Goal: Communication & Community: Ask a question

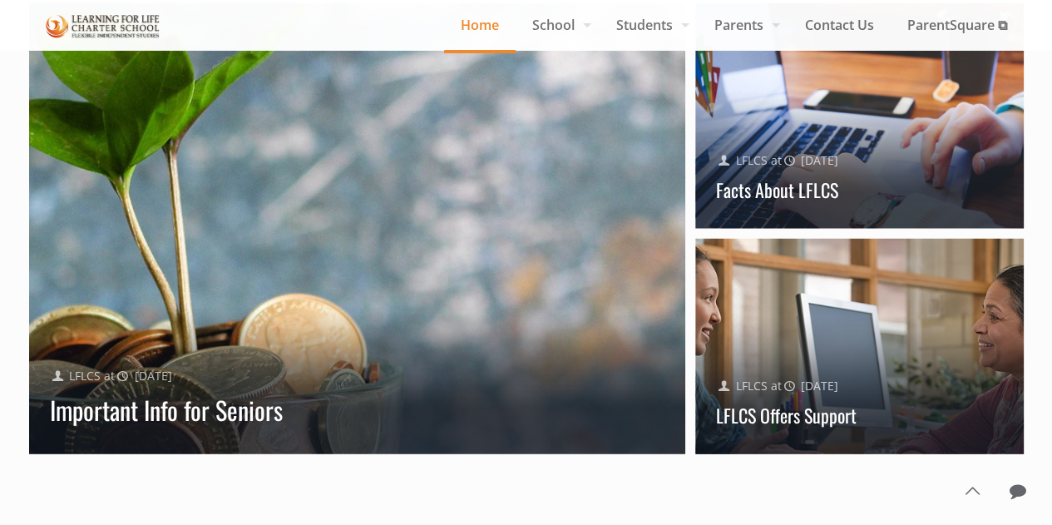
scroll to position [1746, 0]
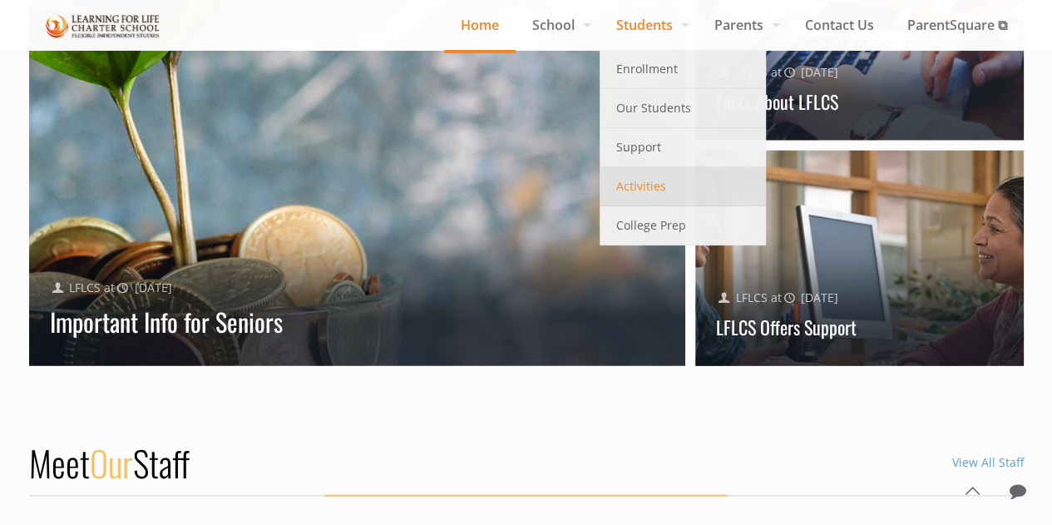
click at [649, 192] on span "Activities" at bounding box center [641, 186] width 50 height 22
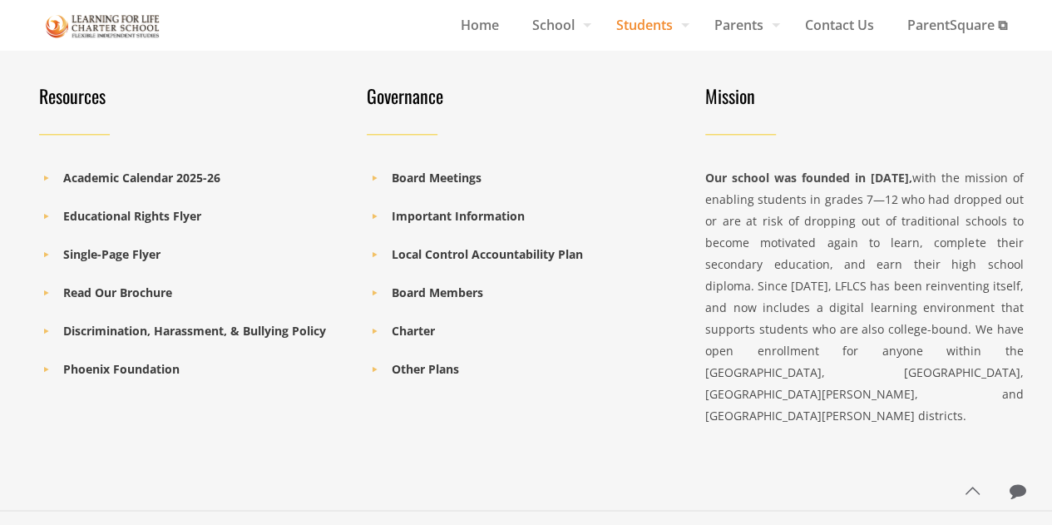
scroll to position [990, 0]
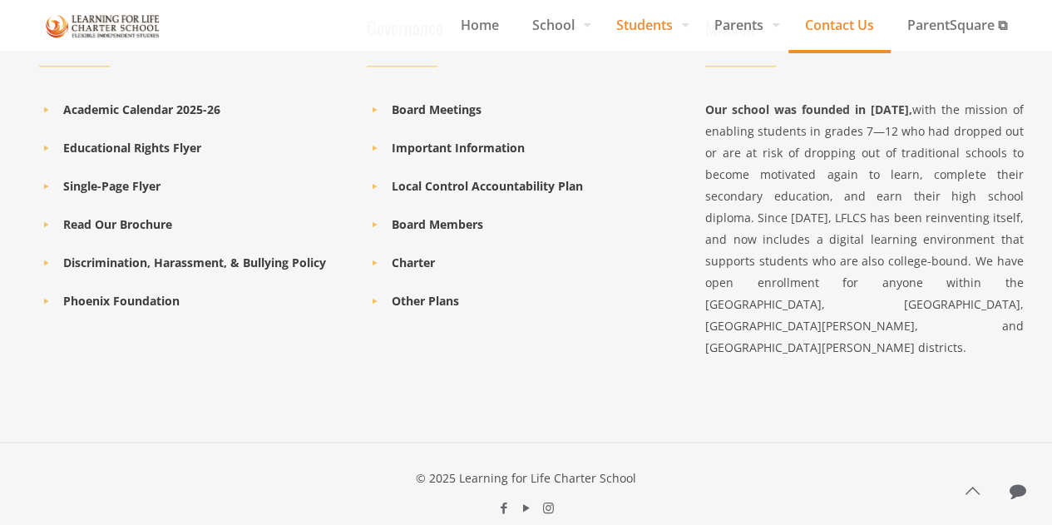
click at [849, 19] on span "Contact Us" at bounding box center [839, 24] width 102 height 25
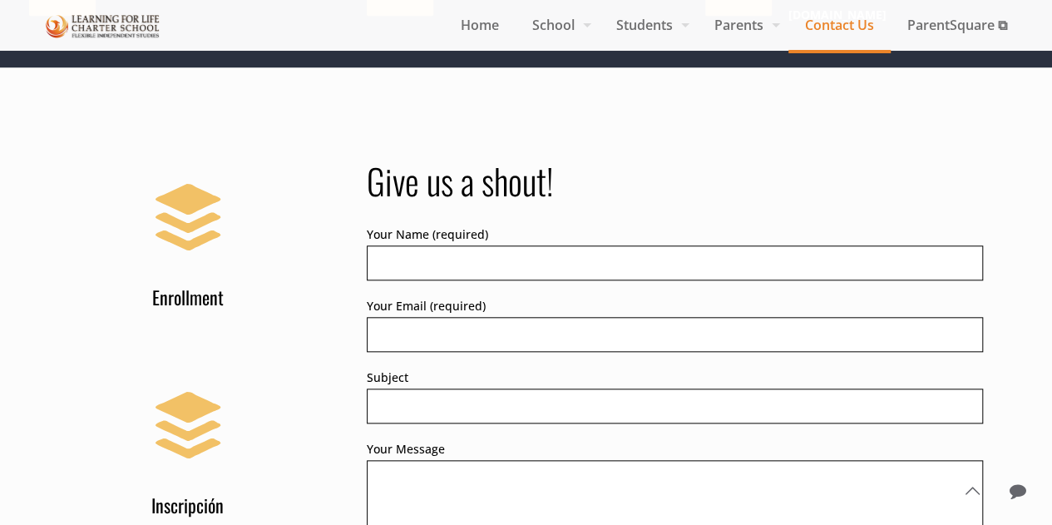
scroll to position [748, 0]
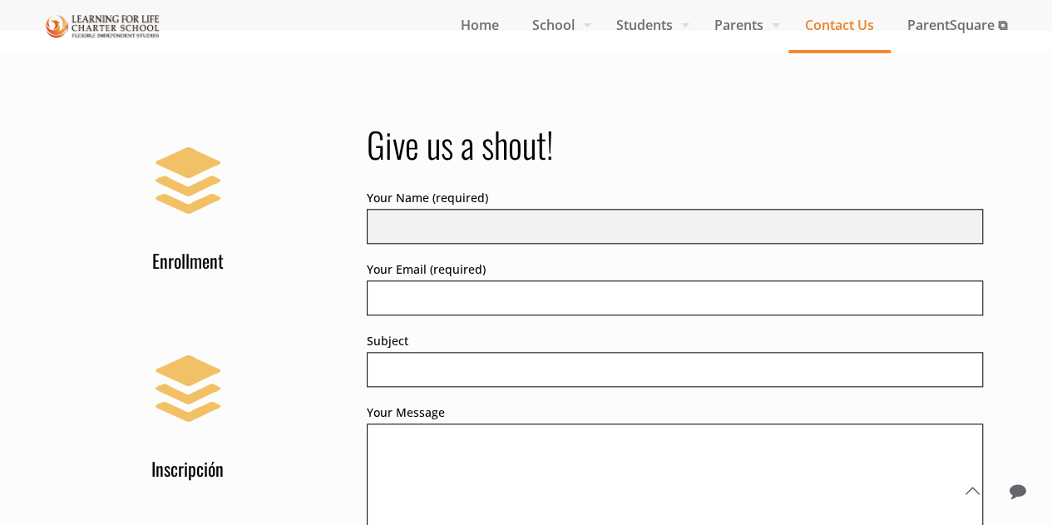
click at [533, 212] on input "Your Name (required)" at bounding box center [675, 226] width 616 height 35
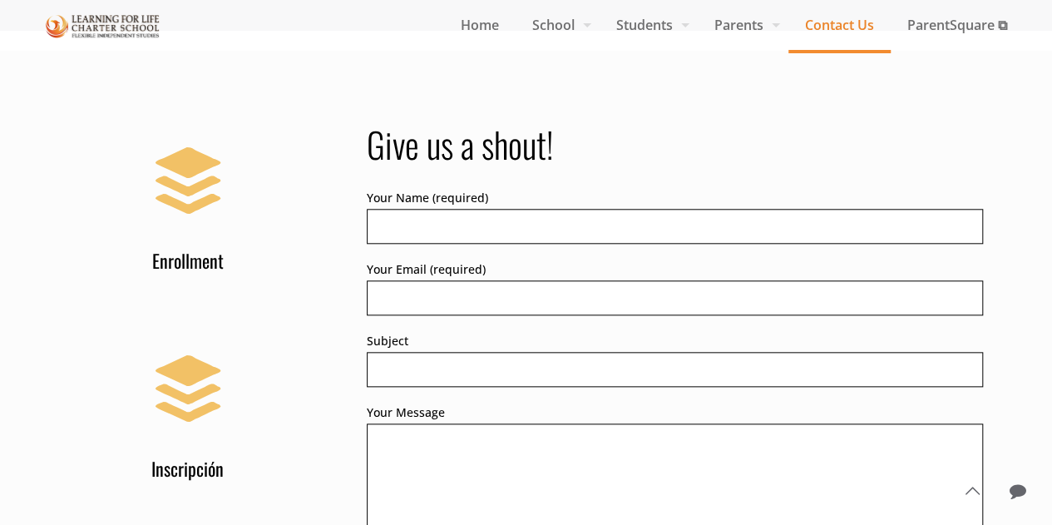
drag, startPoint x: 720, startPoint y: 165, endPoint x: 678, endPoint y: 214, distance: 64.9
click at [720, 165] on div "Give us a shout! Your Name (required) Your Email (required) Subject Your Messag…" at bounding box center [675, 394] width 616 height 545
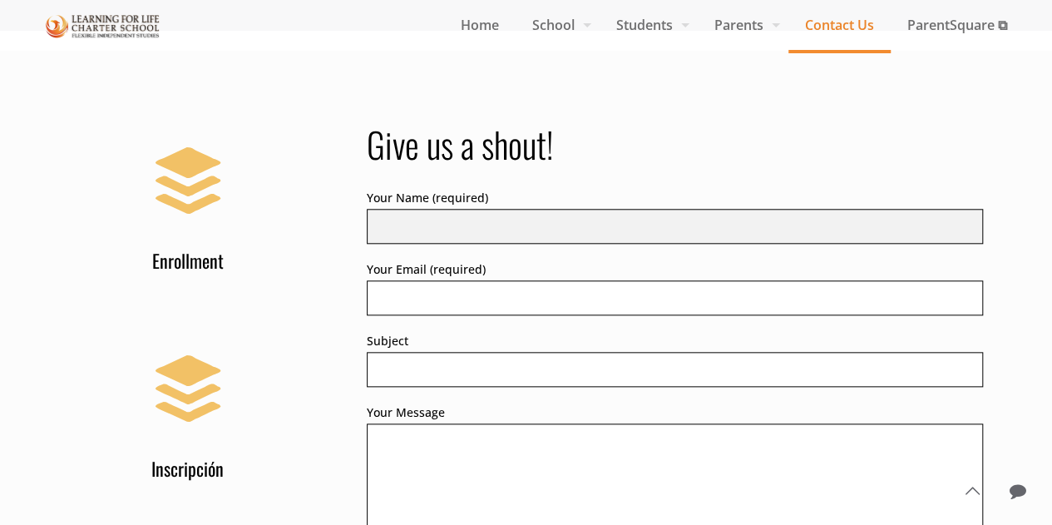
click at [660, 220] on input "Your Name (required)" at bounding box center [675, 226] width 616 height 35
type input "[PERSON_NAME] [PERSON_NAME]"
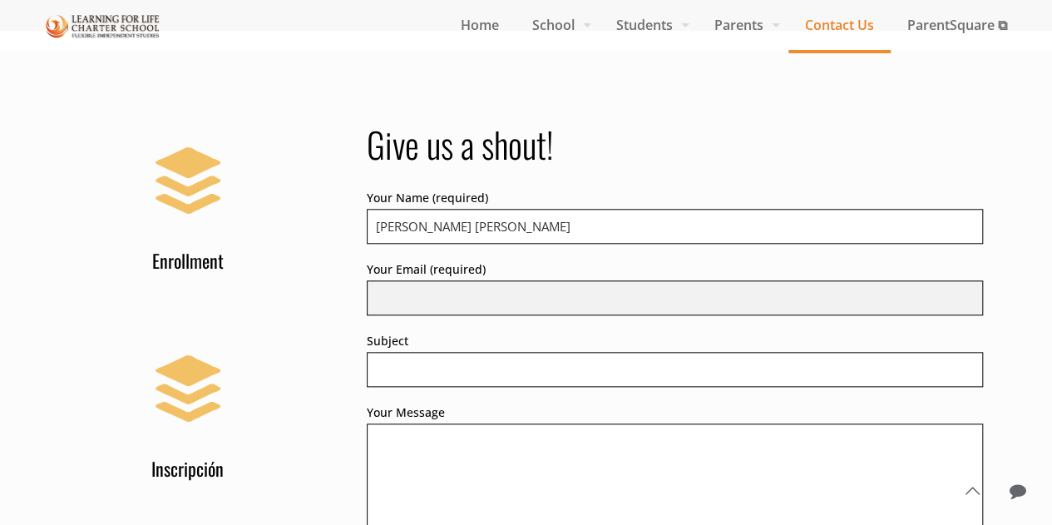
click at [678, 280] on input "Your Email (required)" at bounding box center [675, 297] width 616 height 35
type input "[EMAIL_ADDRESS][DOMAIN_NAME]"
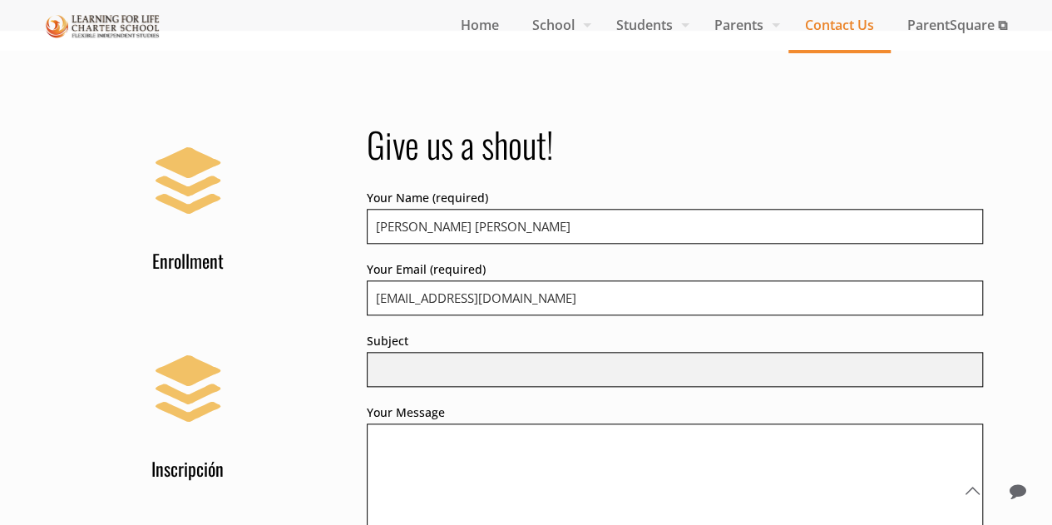
click at [594, 357] on input "Subject" at bounding box center [675, 369] width 616 height 35
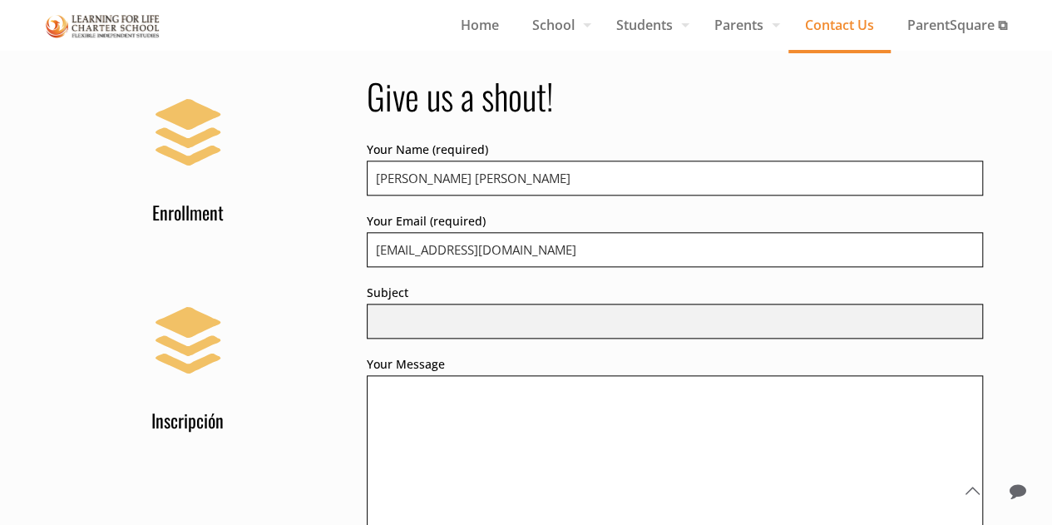
scroll to position [915, 0]
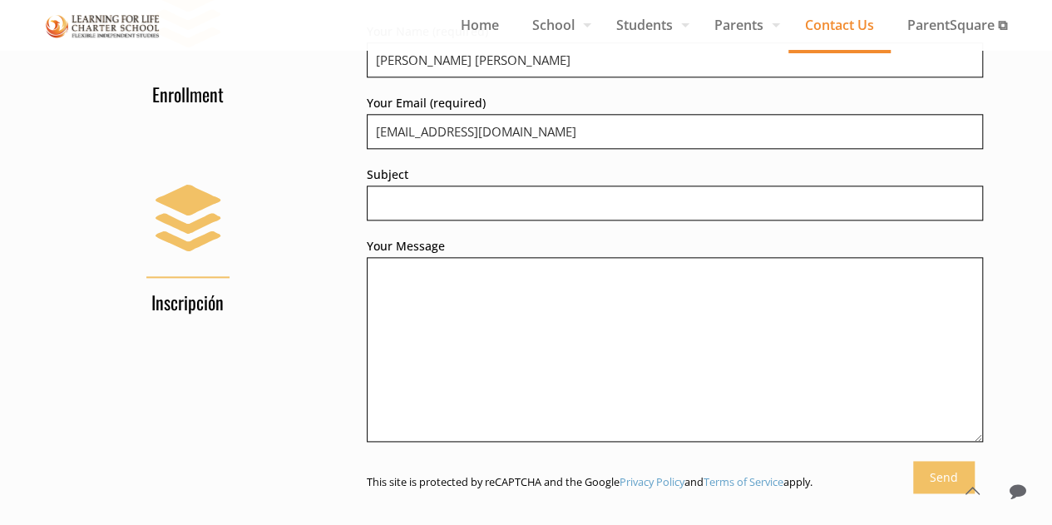
click at [321, 190] on link "Inscripción" at bounding box center [188, 242] width 319 height 141
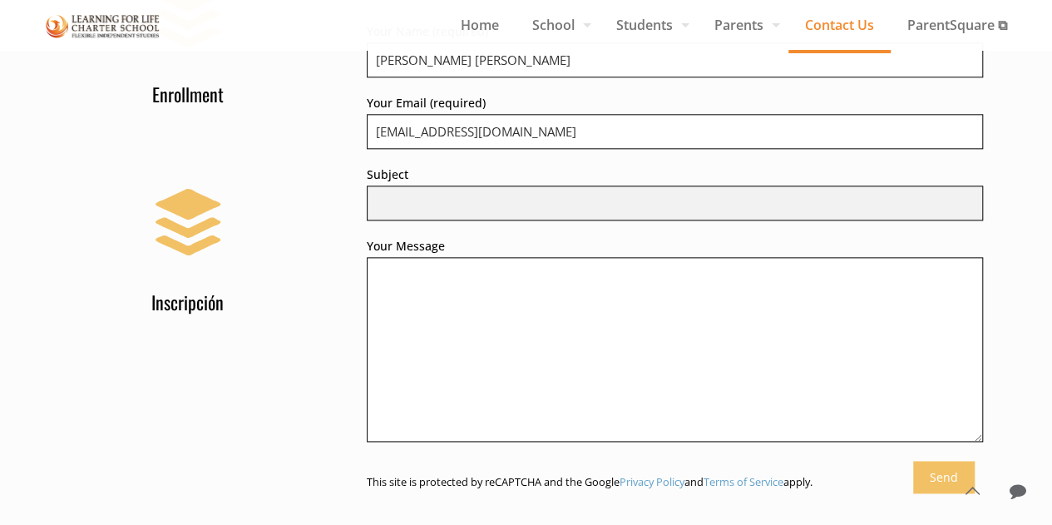
click at [417, 190] on input "Subject" at bounding box center [675, 202] width 616 height 35
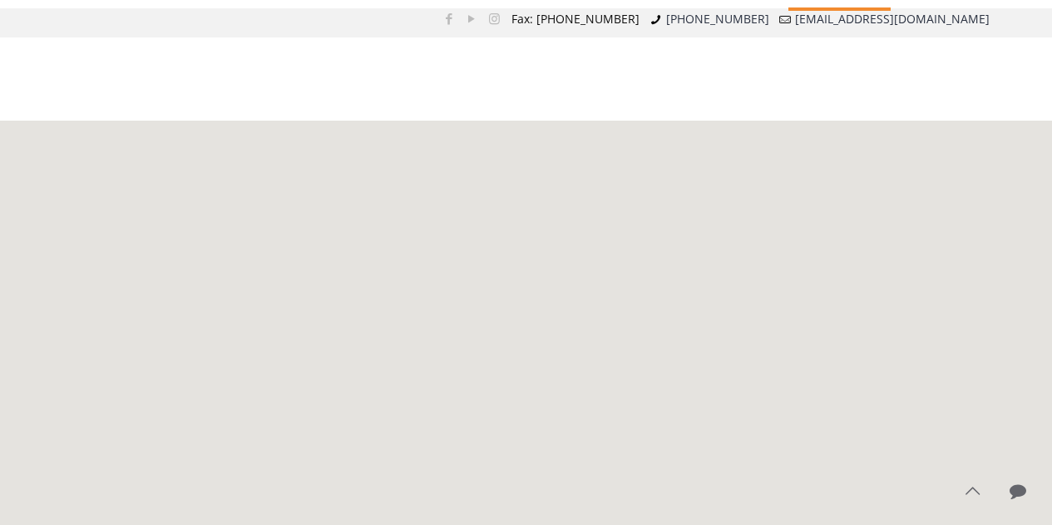
scroll to position [915, 0]
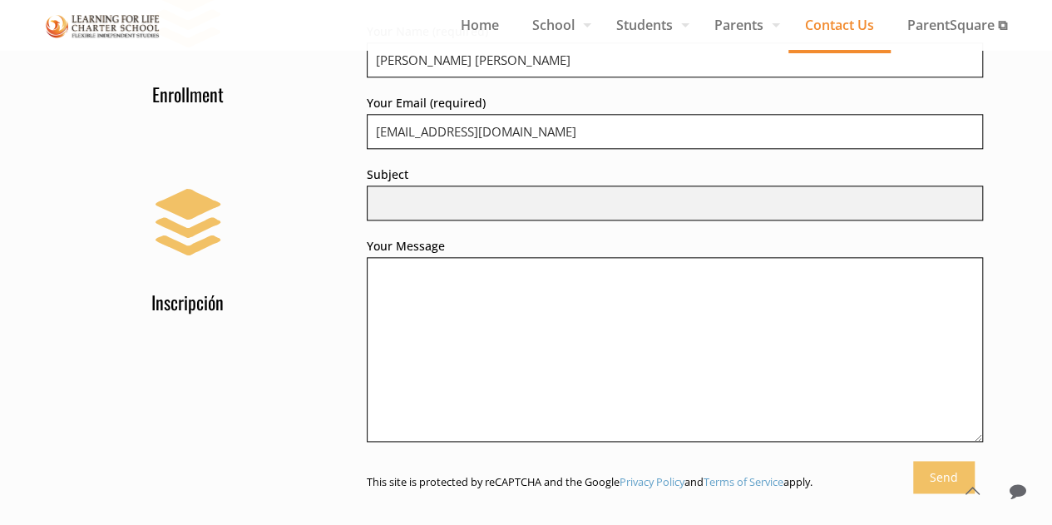
click at [575, 189] on input "Subject" at bounding box center [675, 202] width 616 height 35
click at [574, 188] on input "Subject" at bounding box center [675, 202] width 616 height 35
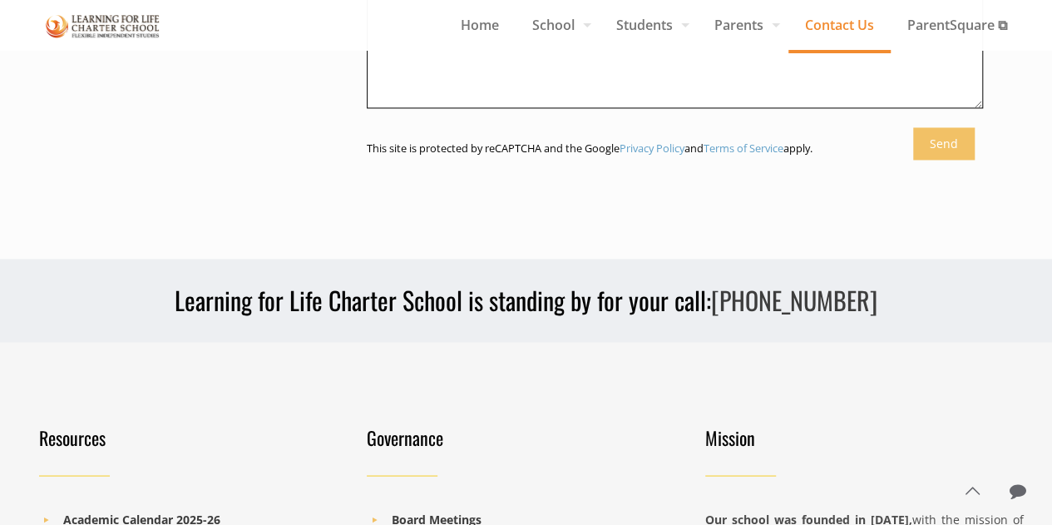
scroll to position [1331, 0]
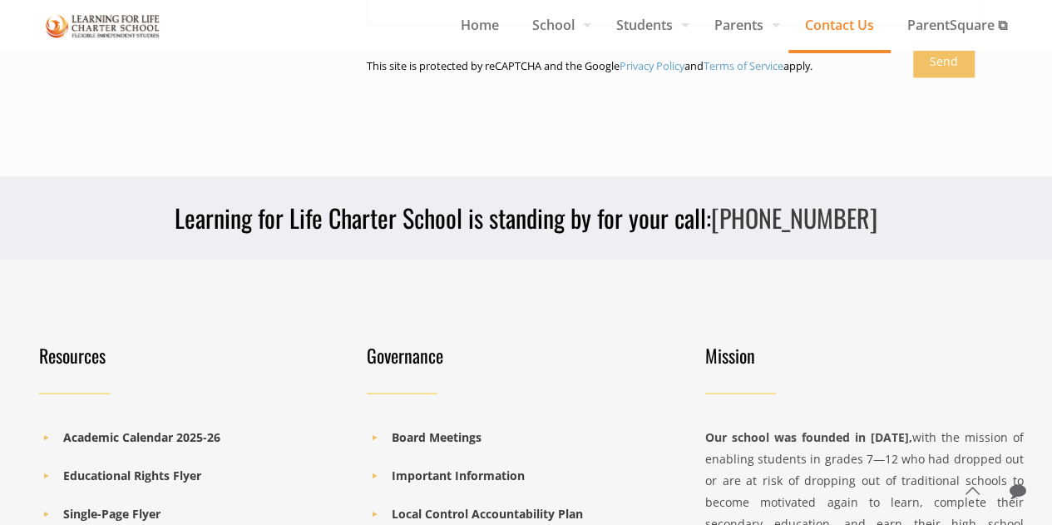
type input "Santa [PERSON_NAME] Warriors Introduction"
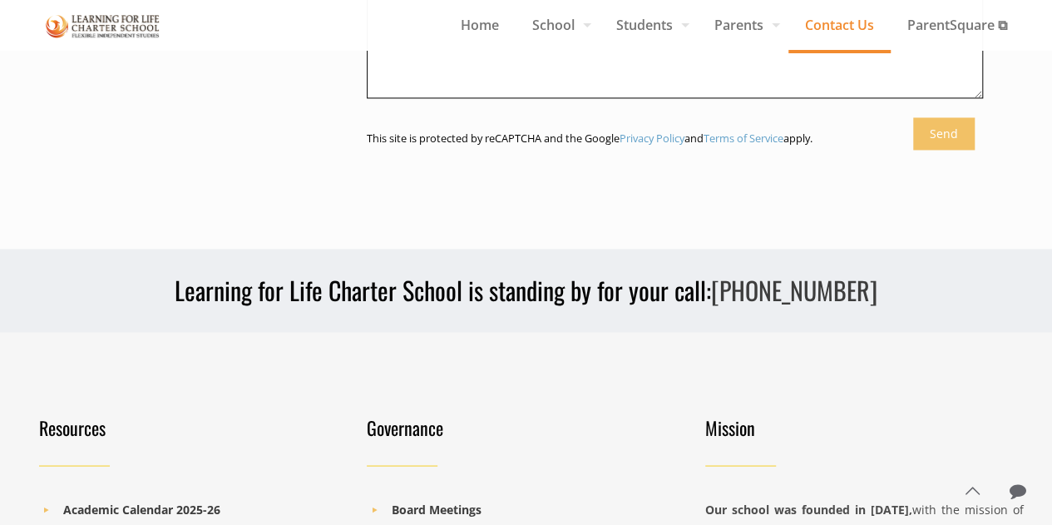
scroll to position [1081, 0]
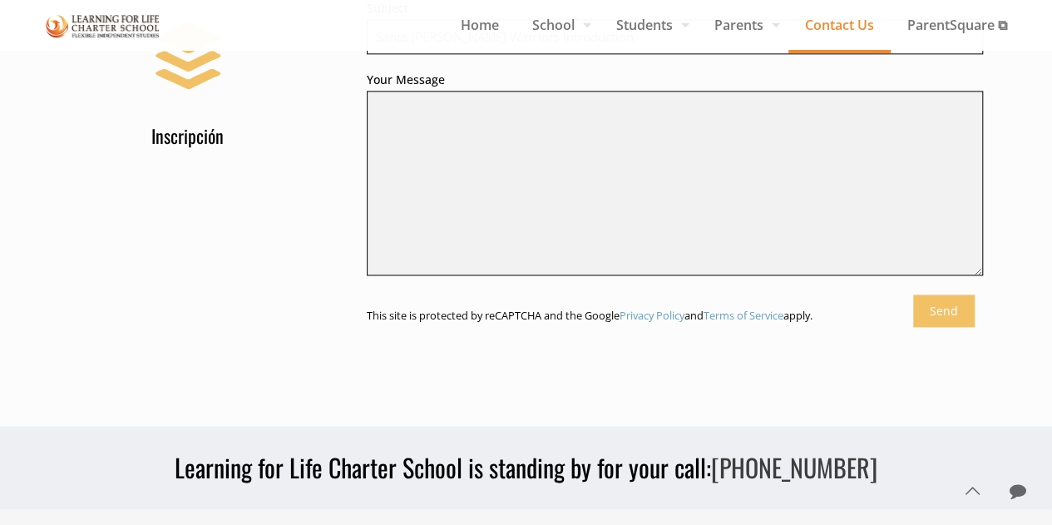
click at [560, 156] on textarea "Your Message" at bounding box center [675, 183] width 616 height 185
click at [508, 112] on textarea "Your Message" at bounding box center [675, 183] width 616 height 185
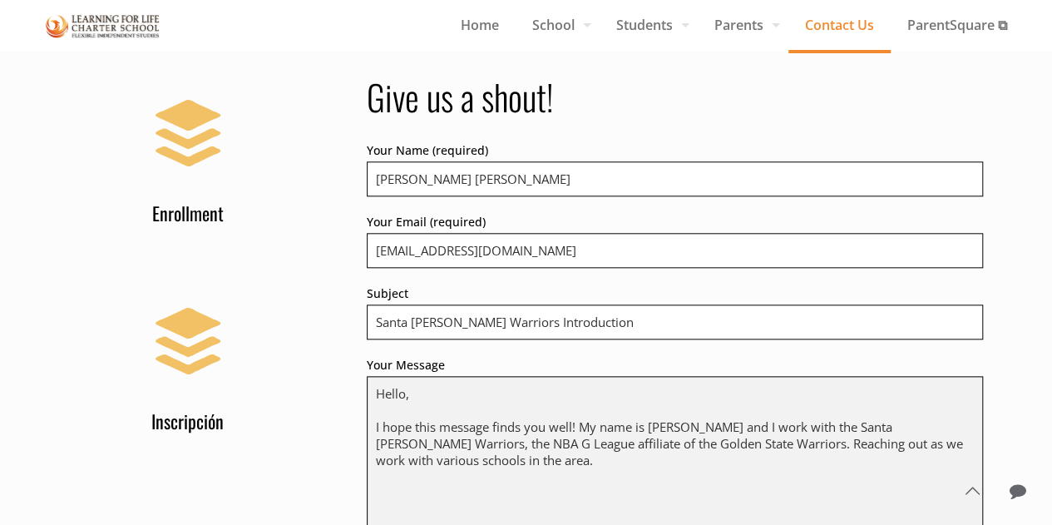
scroll to position [915, 0]
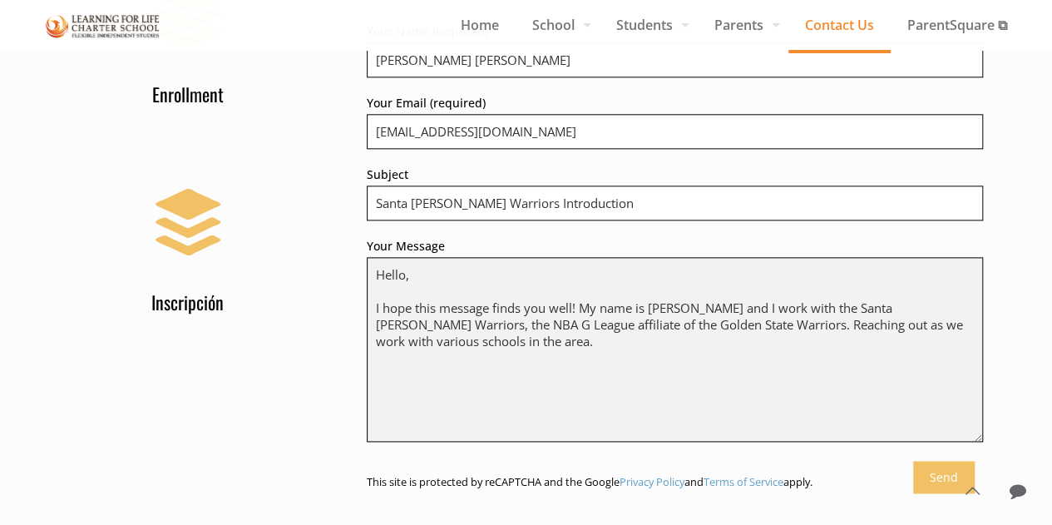
click at [822, 299] on textarea "Hello, I hope this message finds you well! My name is [PERSON_NAME] and I work …" at bounding box center [675, 349] width 616 height 185
click at [820, 322] on textarea "Hello, I hope this message finds you well! My name is [PERSON_NAME] and I work …" at bounding box center [675, 349] width 616 height 185
click at [803, 300] on textarea "Hello, I hope this message finds you well! My name is [PERSON_NAME] and I work …" at bounding box center [675, 349] width 616 height 185
click at [812, 342] on textarea "Hello, I hope this message finds you well! My name is [PERSON_NAME] and I work …" at bounding box center [675, 349] width 616 height 185
click at [814, 301] on textarea "Hello, I hope this message finds you well! My name is [PERSON_NAME] and I work …" at bounding box center [675, 349] width 616 height 185
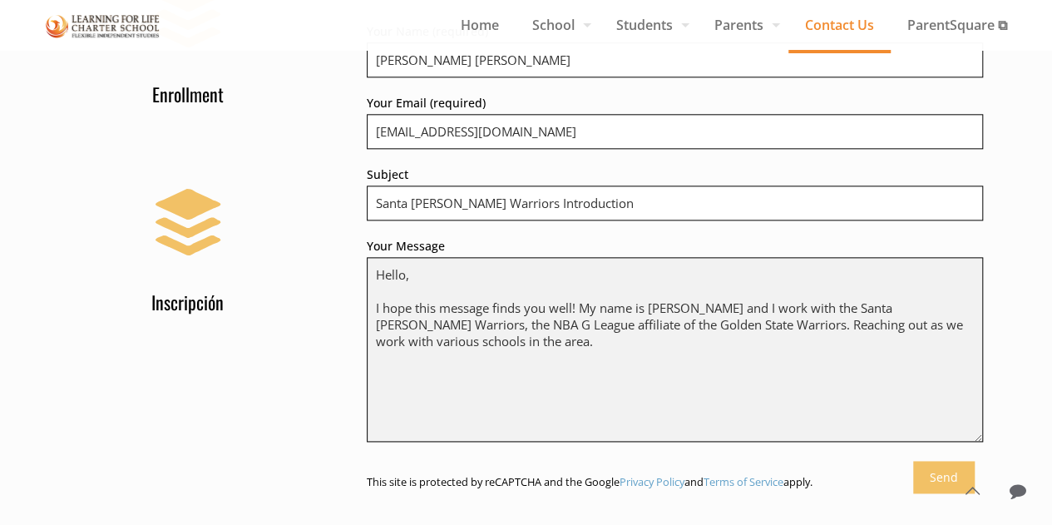
click at [807, 335] on textarea "Hello, I hope this message finds you well! My name is [PERSON_NAME] and I work …" at bounding box center [675, 349] width 616 height 185
click at [773, 305] on textarea "Hello, I hope this message finds you well! My name is [PERSON_NAME] and I work …" at bounding box center [675, 349] width 616 height 185
click at [770, 323] on textarea "Hello, I hope this message finds you well! My name is [PERSON_NAME] and I work …" at bounding box center [675, 349] width 616 height 185
click at [764, 305] on textarea "Hello, I hope this message finds you well! My name is [PERSON_NAME] and I work …" at bounding box center [675, 349] width 616 height 185
click at [799, 315] on textarea "Hello, I hope this message finds you well! My name is [PERSON_NAME] and I work …" at bounding box center [675, 349] width 616 height 185
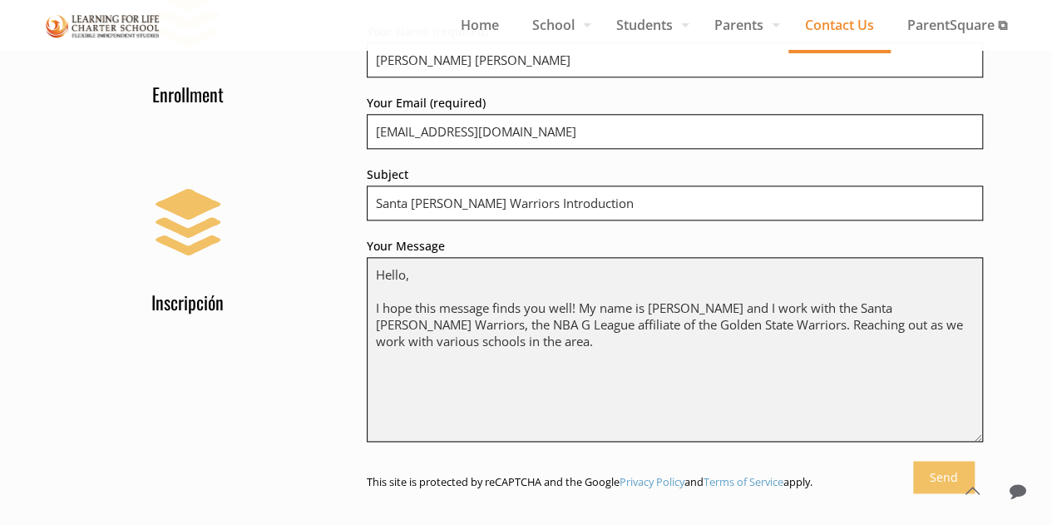
click at [798, 332] on textarea "Hello, I hope this message finds you well! My name is [PERSON_NAME] and I work …" at bounding box center [675, 349] width 616 height 185
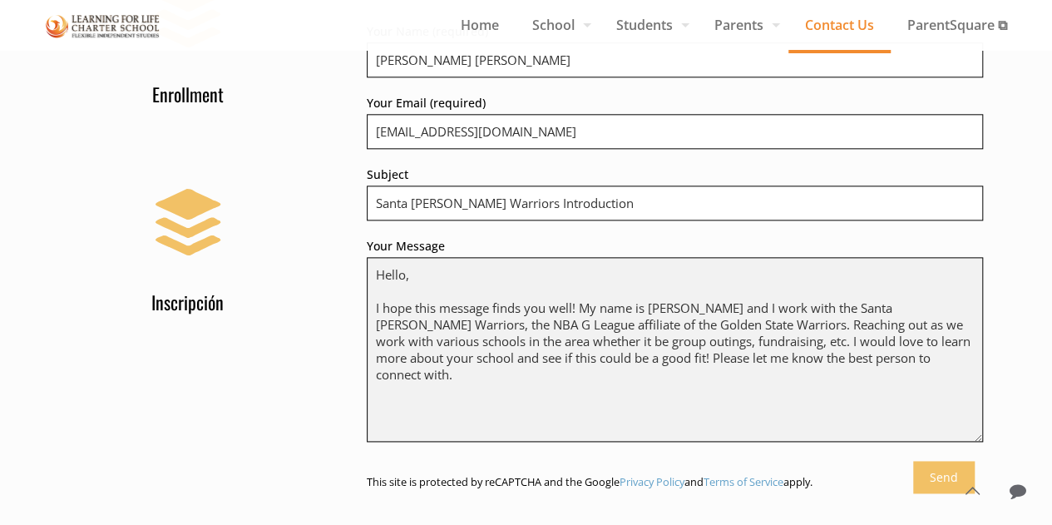
click at [617, 310] on textarea "Hello, I hope this message finds you well! My name is [PERSON_NAME] and I work …" at bounding box center [675, 349] width 616 height 185
click at [772, 322] on textarea "Hello, I hope this message finds you well! My name is [PERSON_NAME] and I work …" at bounding box center [675, 349] width 616 height 185
click at [689, 312] on textarea "Hello, I hope this message finds you well! My name is [PERSON_NAME] and I work …" at bounding box center [675, 349] width 616 height 185
click at [807, 307] on textarea "Hello, I hope this message finds you well! My name is [PERSON_NAME] and I work …" at bounding box center [675, 349] width 616 height 185
click at [701, 298] on textarea "Hello, I hope this message finds you well! My name is [PERSON_NAME] and I work …" at bounding box center [675, 349] width 616 height 185
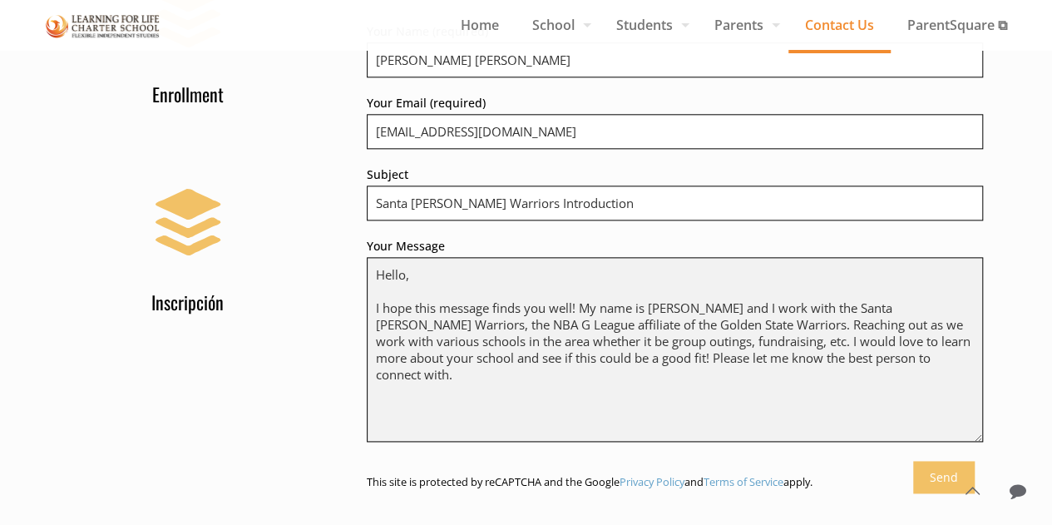
click at [931, 300] on textarea "Hello, I hope this message finds you well! My name is [PERSON_NAME] and I work …" at bounding box center [675, 349] width 616 height 185
click at [865, 327] on textarea "Hello, I hope this message finds you well! My name is [PERSON_NAME] and I work …" at bounding box center [675, 349] width 616 height 185
click at [868, 368] on textarea "Hello, I hope this message finds you well! My name is [PERSON_NAME] and I work …" at bounding box center [675, 349] width 616 height 185
click at [874, 325] on textarea "Hello, I hope this message finds you well! My name is [PERSON_NAME] and I work …" at bounding box center [675, 349] width 616 height 185
click at [783, 326] on textarea "Hello, I hope this message finds you well! My name is [PERSON_NAME] and I work …" at bounding box center [675, 349] width 616 height 185
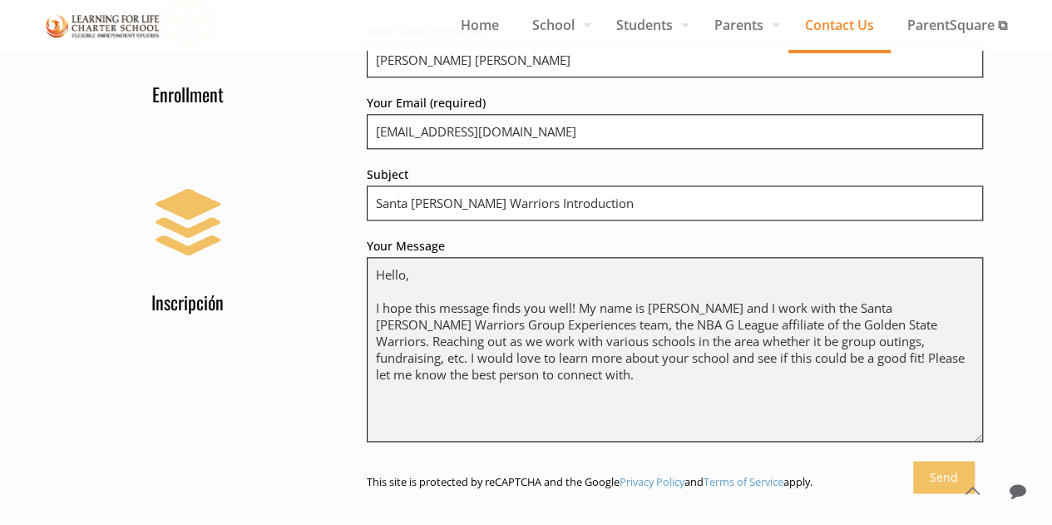
click at [715, 372] on textarea "Hello, I hope this message finds you well! My name is [PERSON_NAME] and I work …" at bounding box center [675, 349] width 616 height 185
click at [758, 322] on textarea "Hello, I hope this message finds you well! My name is [PERSON_NAME] and I work …" at bounding box center [675, 349] width 616 height 185
click at [742, 380] on textarea "Hello, I hope this message finds you well! My name is [PERSON_NAME] and I work …" at bounding box center [675, 349] width 616 height 185
click at [709, 348] on textarea "Hello, I hope this message finds you well! My name is [PERSON_NAME] and I work …" at bounding box center [675, 349] width 616 height 185
click at [640, 328] on textarea "Hello, I hope this message finds you well! My name is [PERSON_NAME] and I work …" at bounding box center [675, 349] width 616 height 185
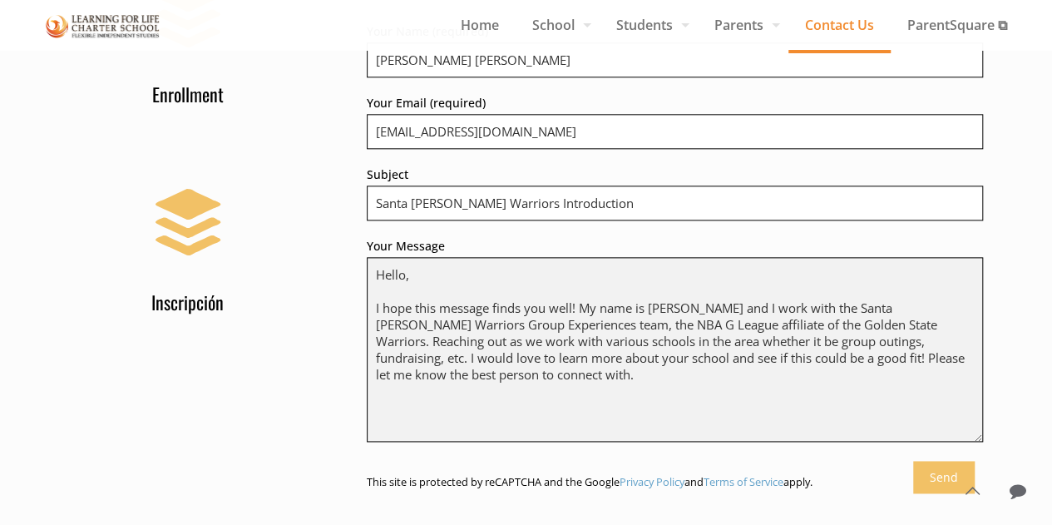
click at [715, 366] on textarea "Hello, I hope this message finds you well! My name is [PERSON_NAME] and I work …" at bounding box center [675, 349] width 616 height 185
drag, startPoint x: 863, startPoint y: 365, endPoint x: 715, endPoint y: 351, distance: 148.7
click at [715, 351] on textarea "Hello, I hope this message finds you well! My name is [PERSON_NAME] and I work …" at bounding box center [675, 349] width 616 height 185
type textarea "Hello, I hope this message finds you well! My name is [PERSON_NAME] and I work …"
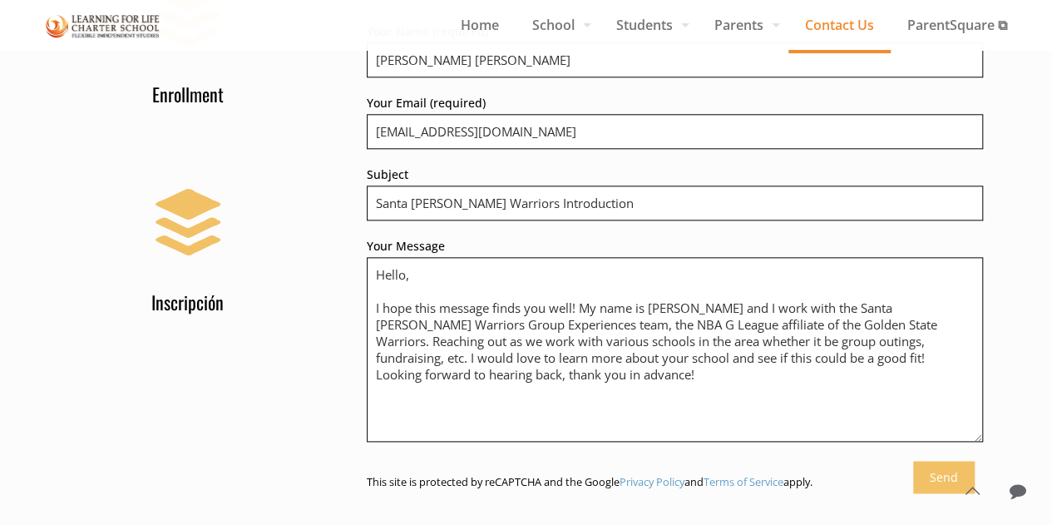
click at [960, 467] on input "Send" at bounding box center [944, 477] width 62 height 32
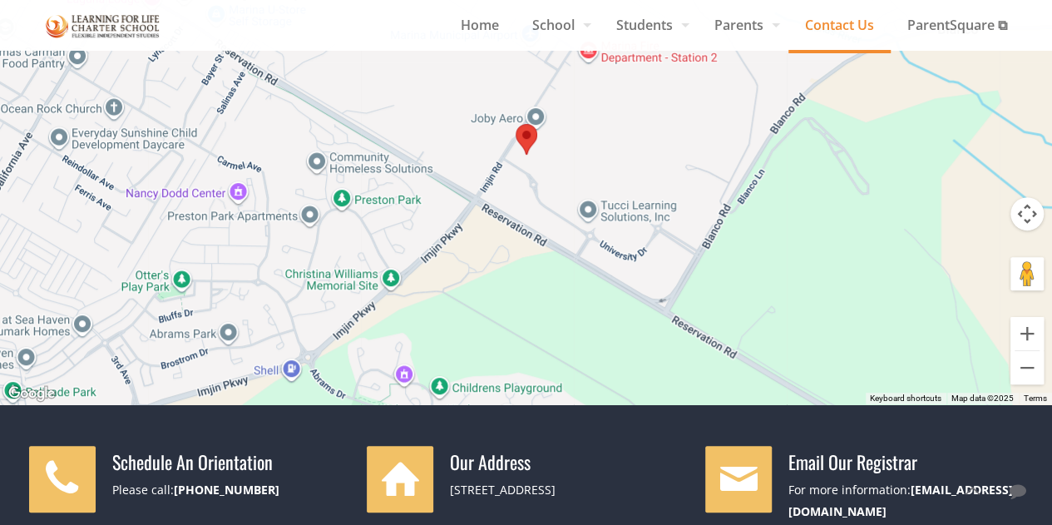
scroll to position [0, 0]
